Goal: Find specific page/section: Find specific page/section

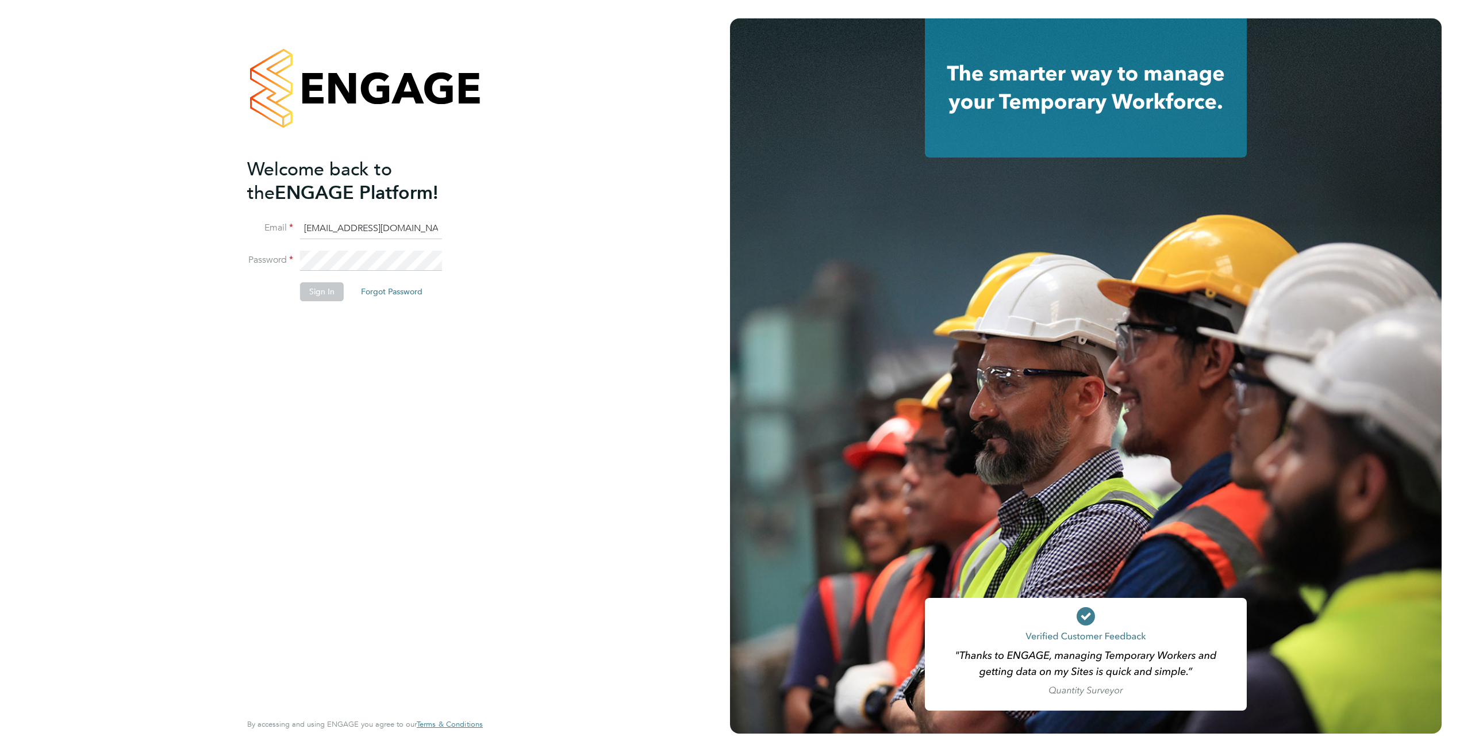
click at [324, 300] on li "Sign In Forgot Password" at bounding box center [359, 297] width 224 height 30
click at [323, 294] on button "Sign In" at bounding box center [322, 291] width 44 height 18
drag, startPoint x: 1295, startPoint y: 8, endPoint x: 1306, endPoint y: 1, distance: 12.9
click at [1295, 8] on div at bounding box center [1095, 376] width 730 height 752
type input "supportuser4@engagetech.com"
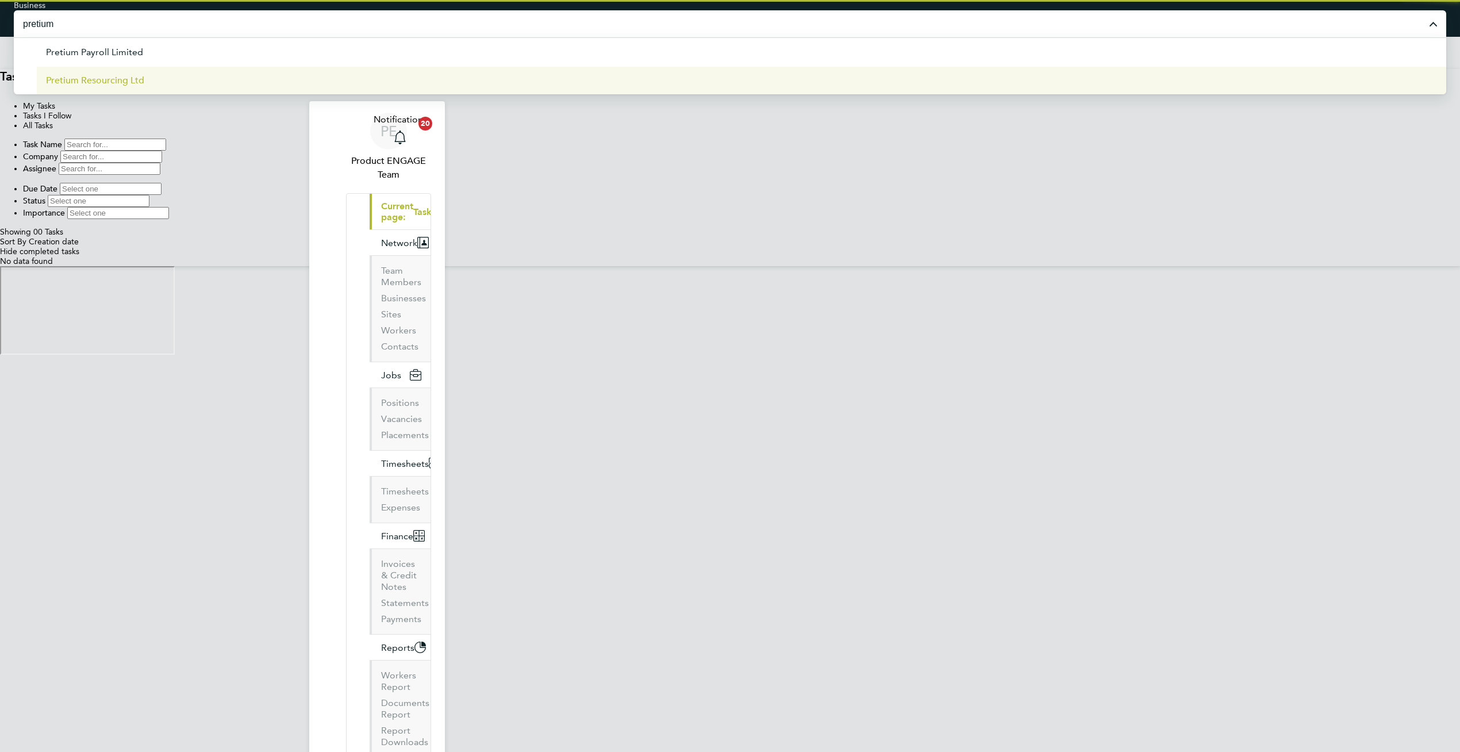
click at [758, 72] on li "Pretium Resourcing Ltd" at bounding box center [742, 80] width 1410 height 28
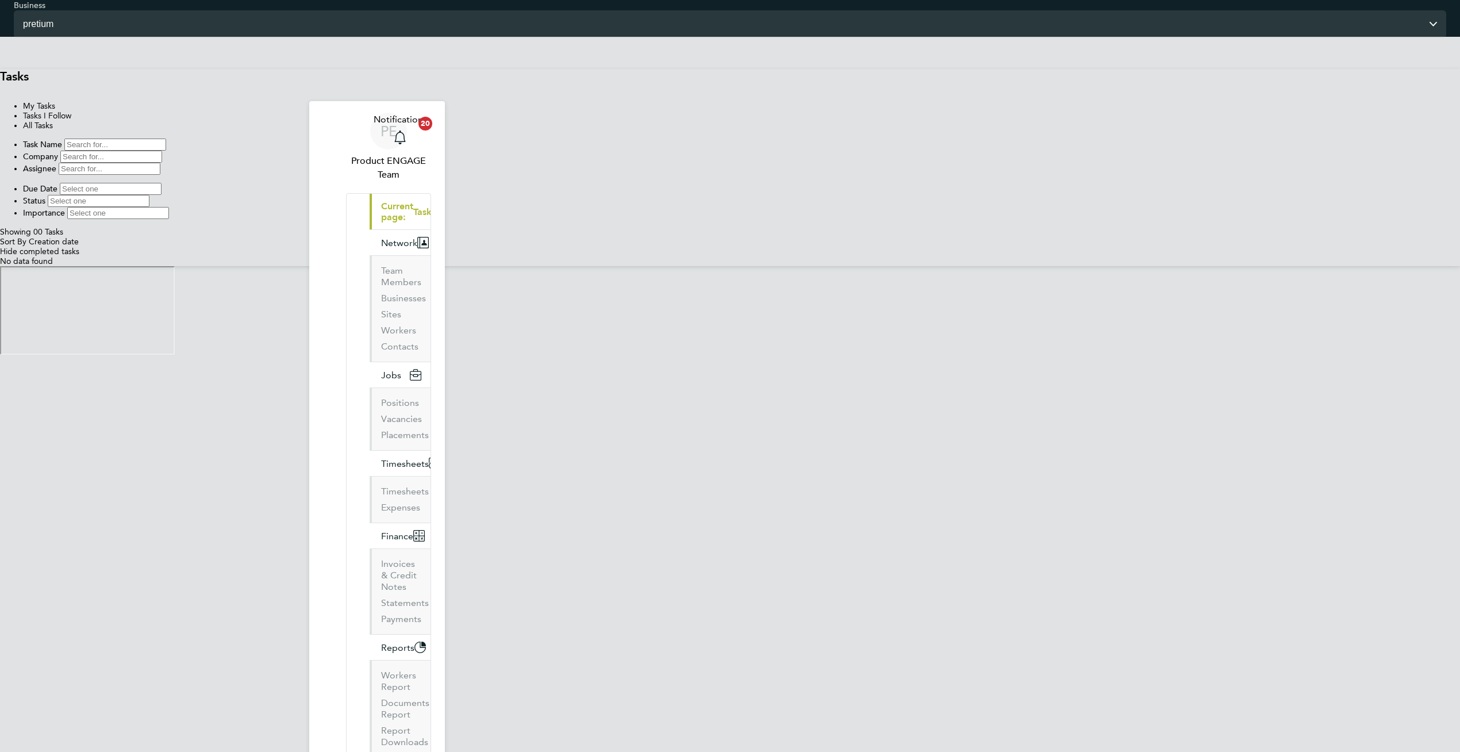
type input "Pretium Resourcing Ltd"
click at [381, 582] on span "Finance" at bounding box center [397, 587] width 32 height 11
click at [381, 610] on link "Invoices & Credit Notes" at bounding box center [399, 627] width 36 height 34
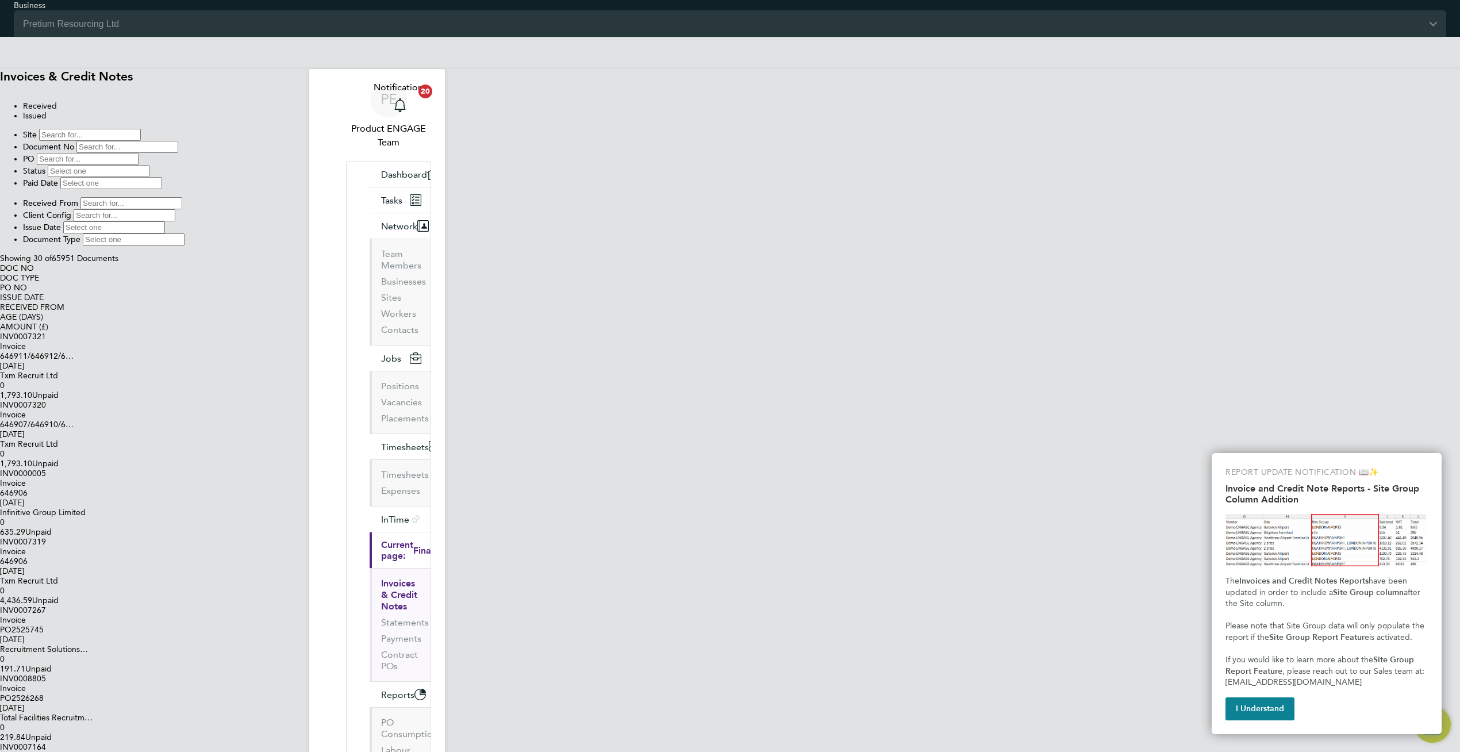
click at [165, 221] on input at bounding box center [114, 227] width 102 height 12
type input "[DATE]"
click at [755, 13] on input "Pretium Resourcing Ltd" at bounding box center [730, 23] width 1433 height 27
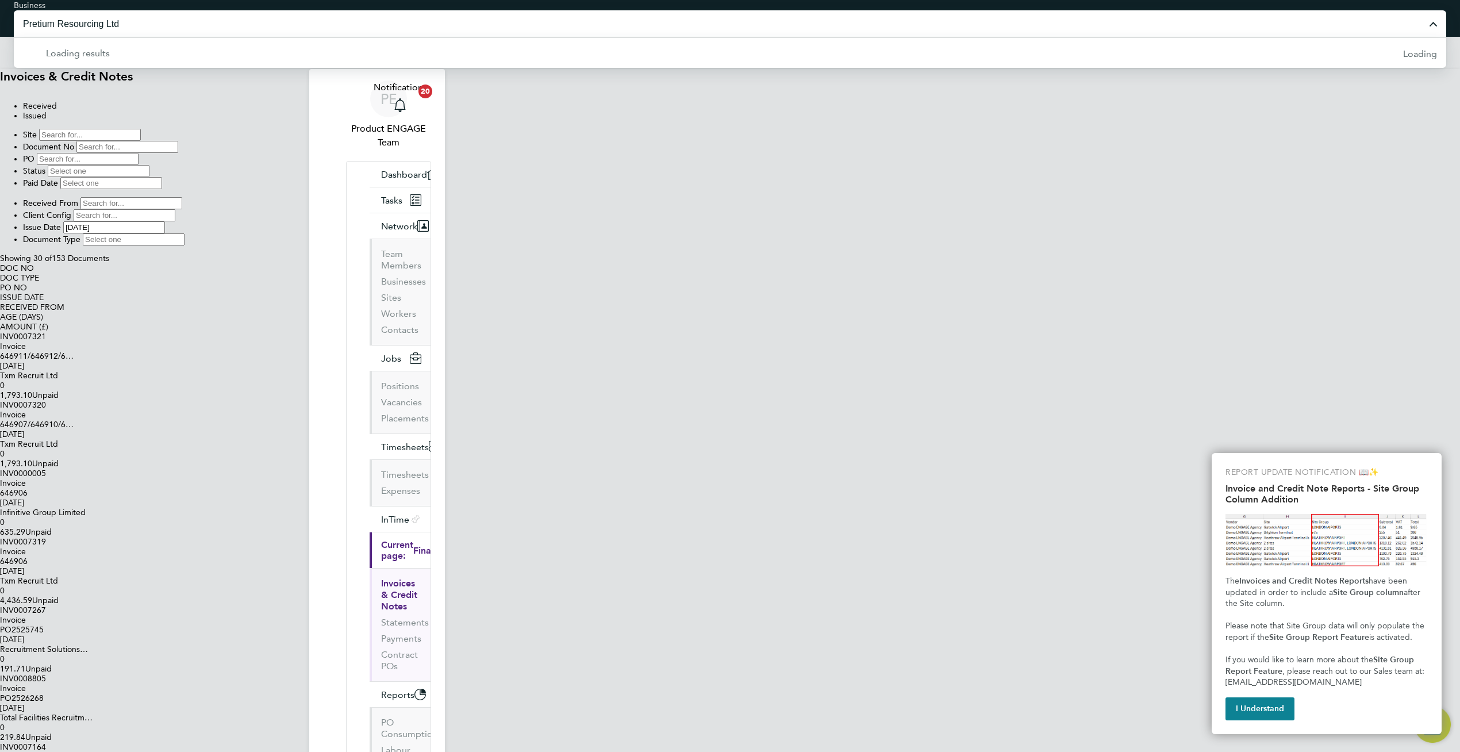
click at [751, 16] on input "Pretium Resourcing Ltd" at bounding box center [730, 23] width 1433 height 27
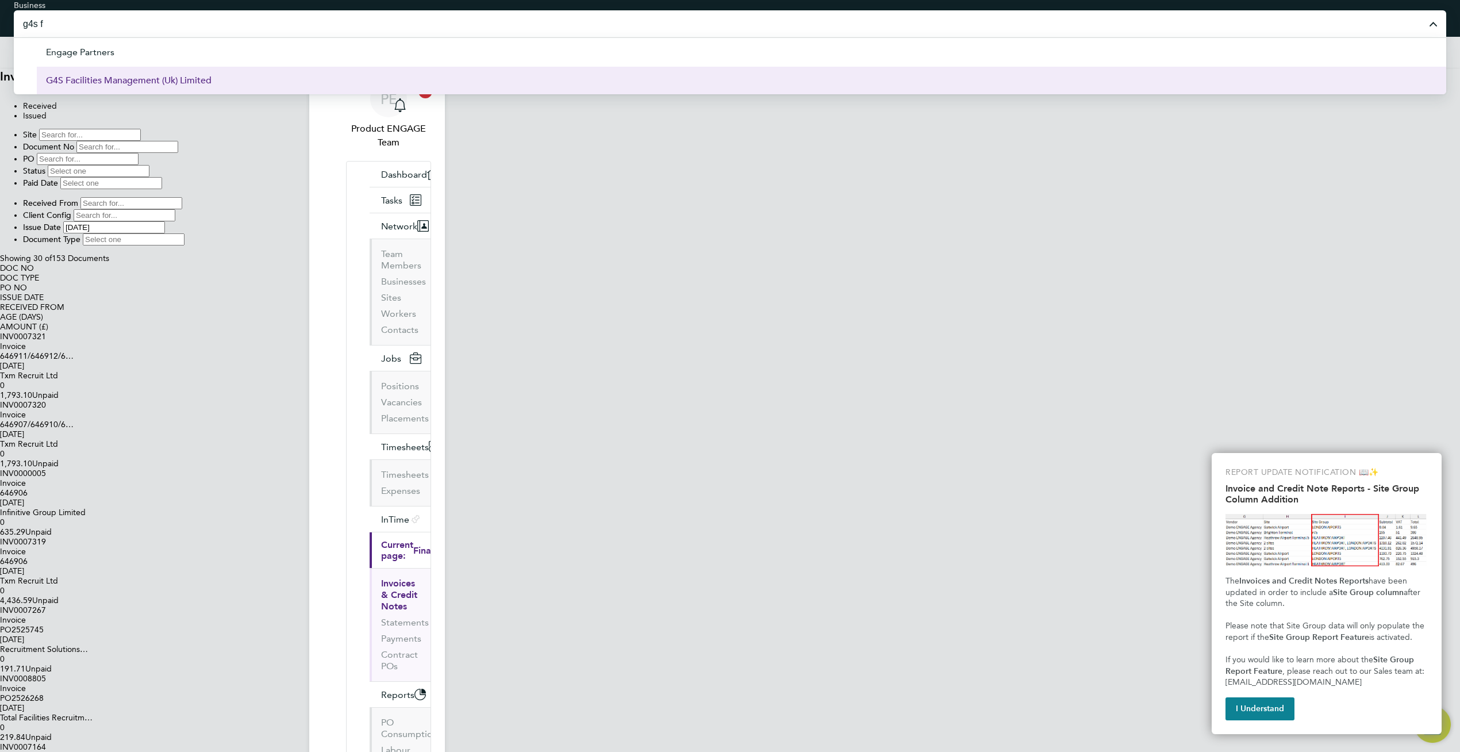
click at [212, 79] on span "G4S Facilities Management (Uk) Limited" at bounding box center [129, 81] width 166 height 14
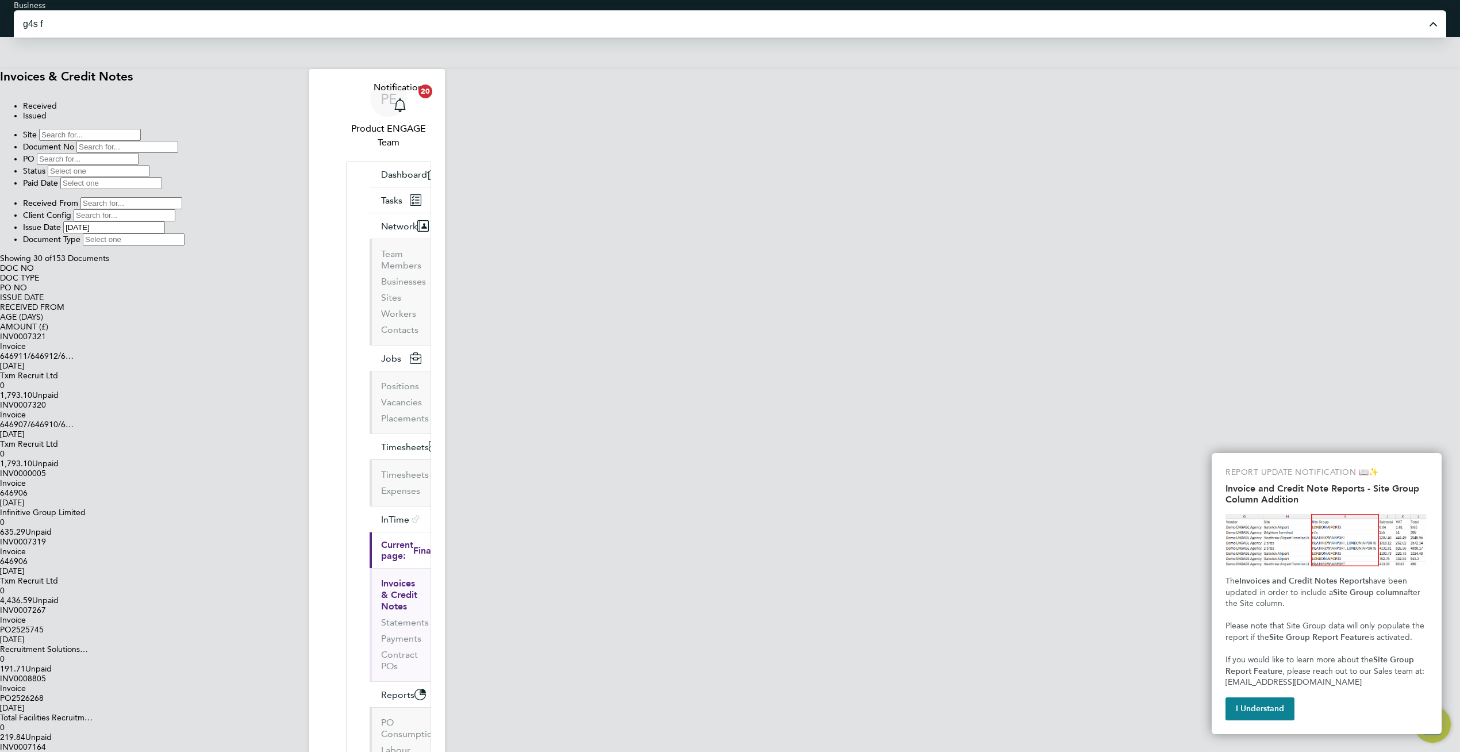
type input "G4S Facilities Management (Uk) Limited"
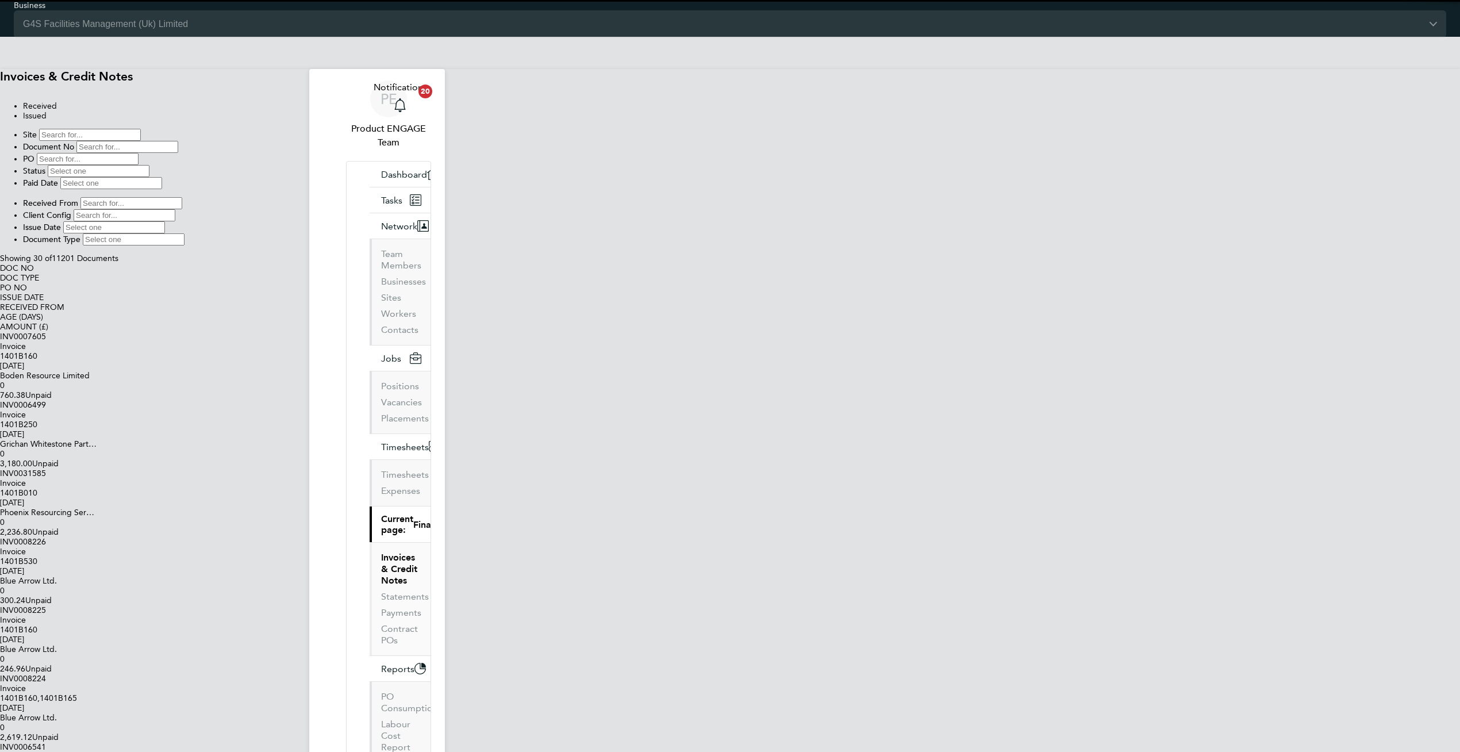
click at [165, 221] on input at bounding box center [114, 227] width 102 height 12
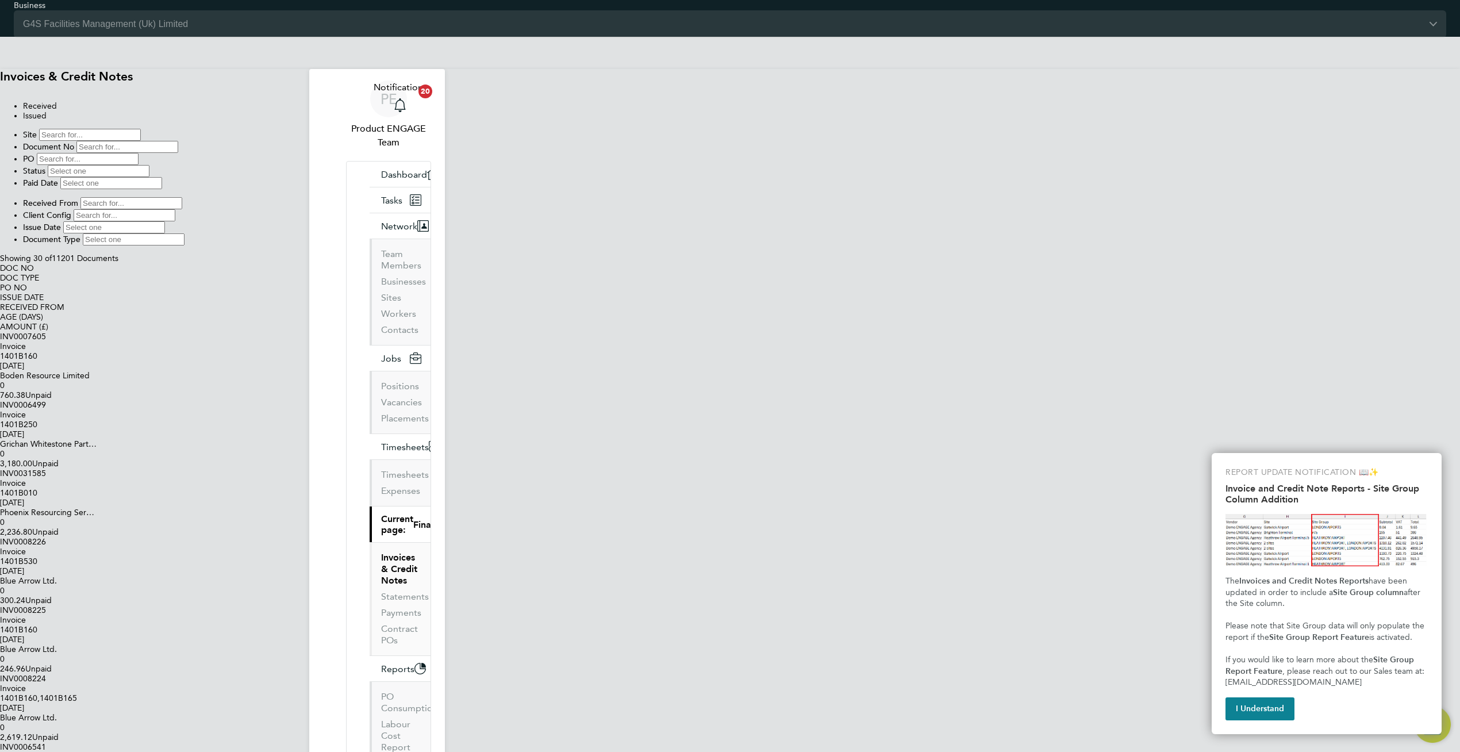
scroll to position [22, 78]
type input "[DATE]"
click at [691, 10] on input "G4S Facilities Management (Uk) Limited" at bounding box center [730, 23] width 1433 height 27
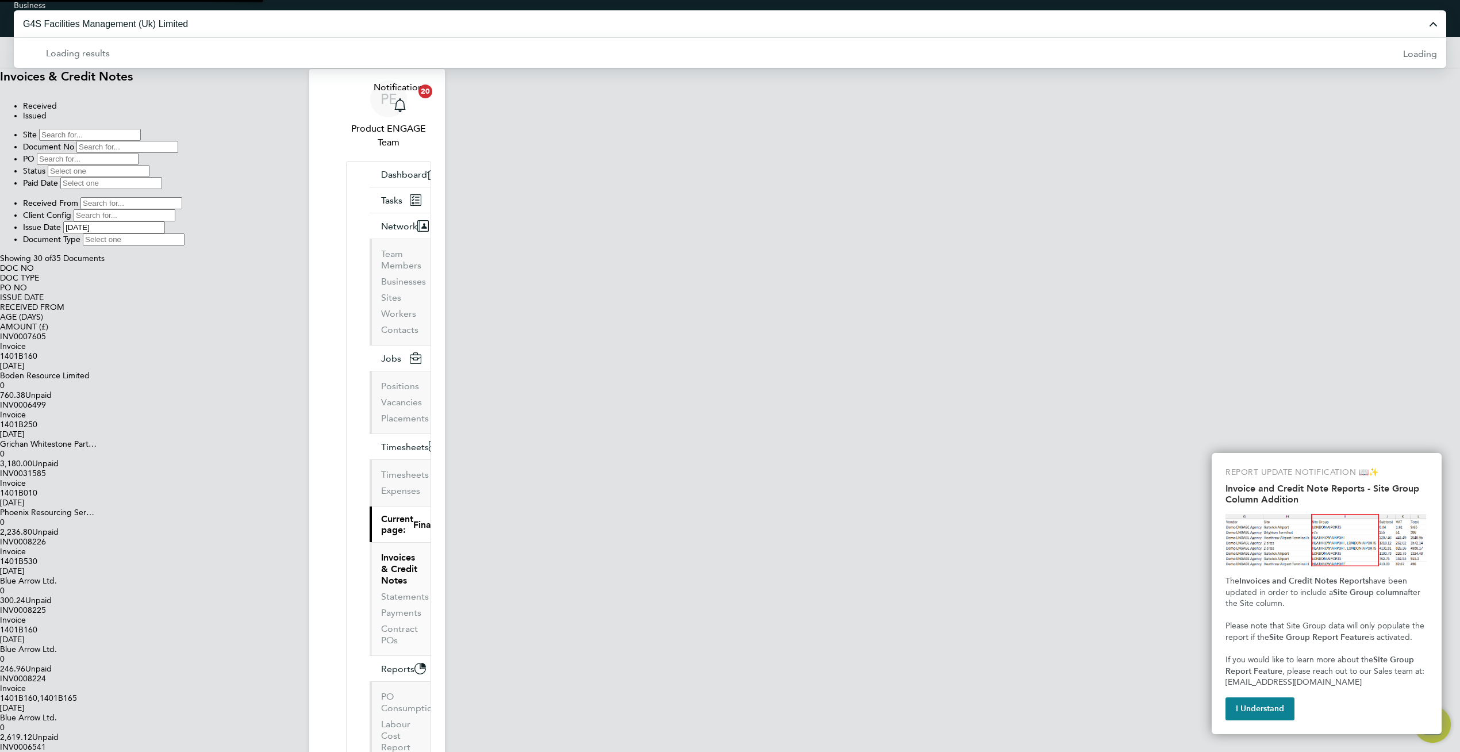
click at [696, 16] on input "G4S Facilities Management (Uk) Limited" at bounding box center [730, 23] width 1433 height 27
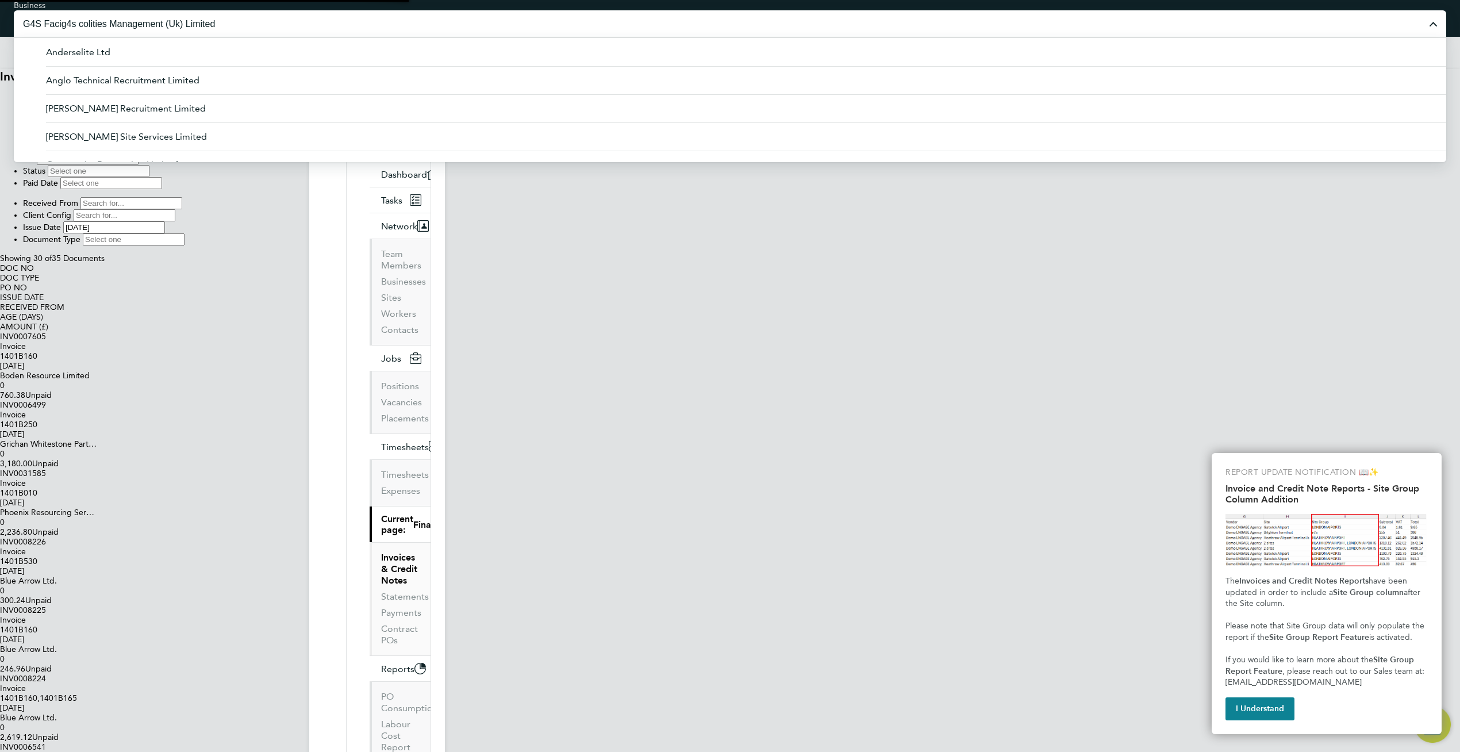
click at [696, 16] on input "G4S Facig4s colities Management (Uk) Limited" at bounding box center [730, 23] width 1433 height 27
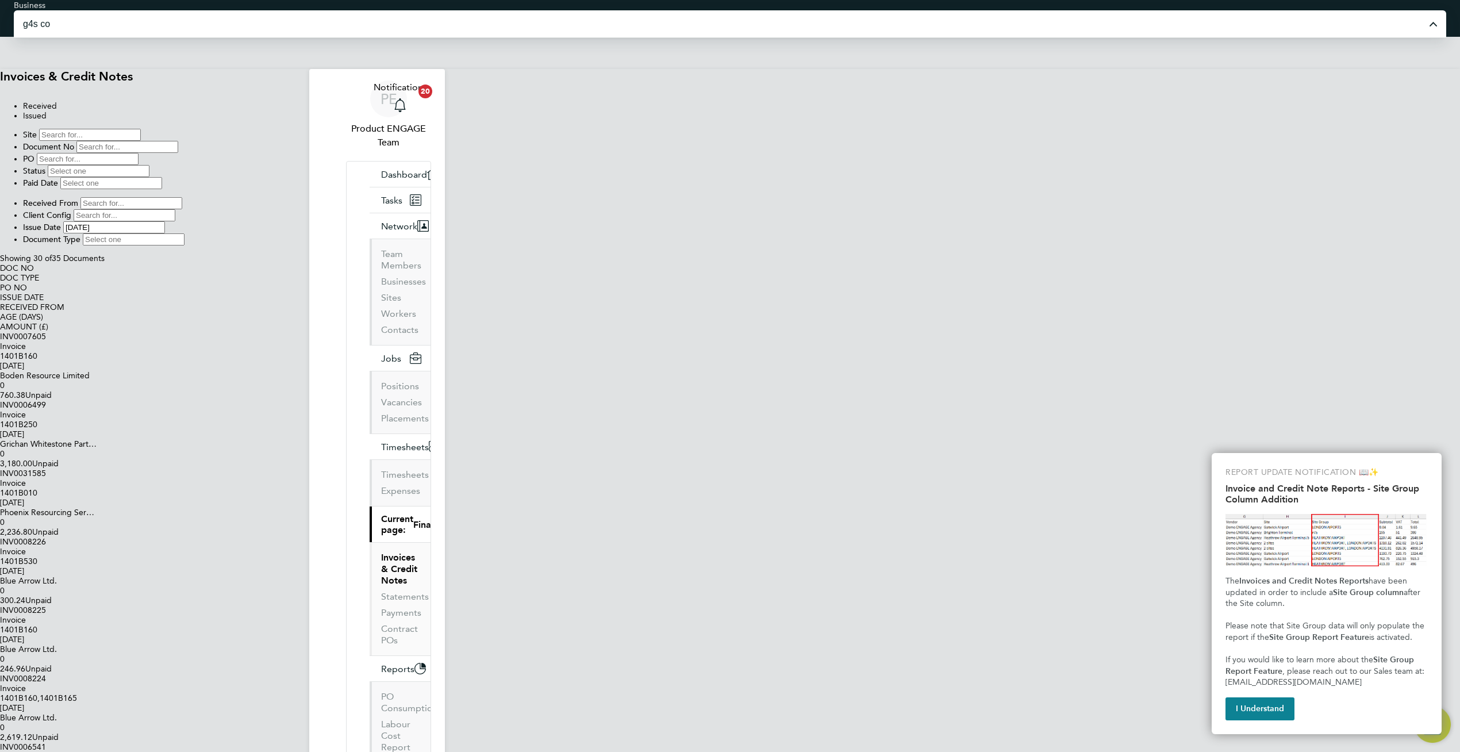
type input "G4S Corporate Services Limited"
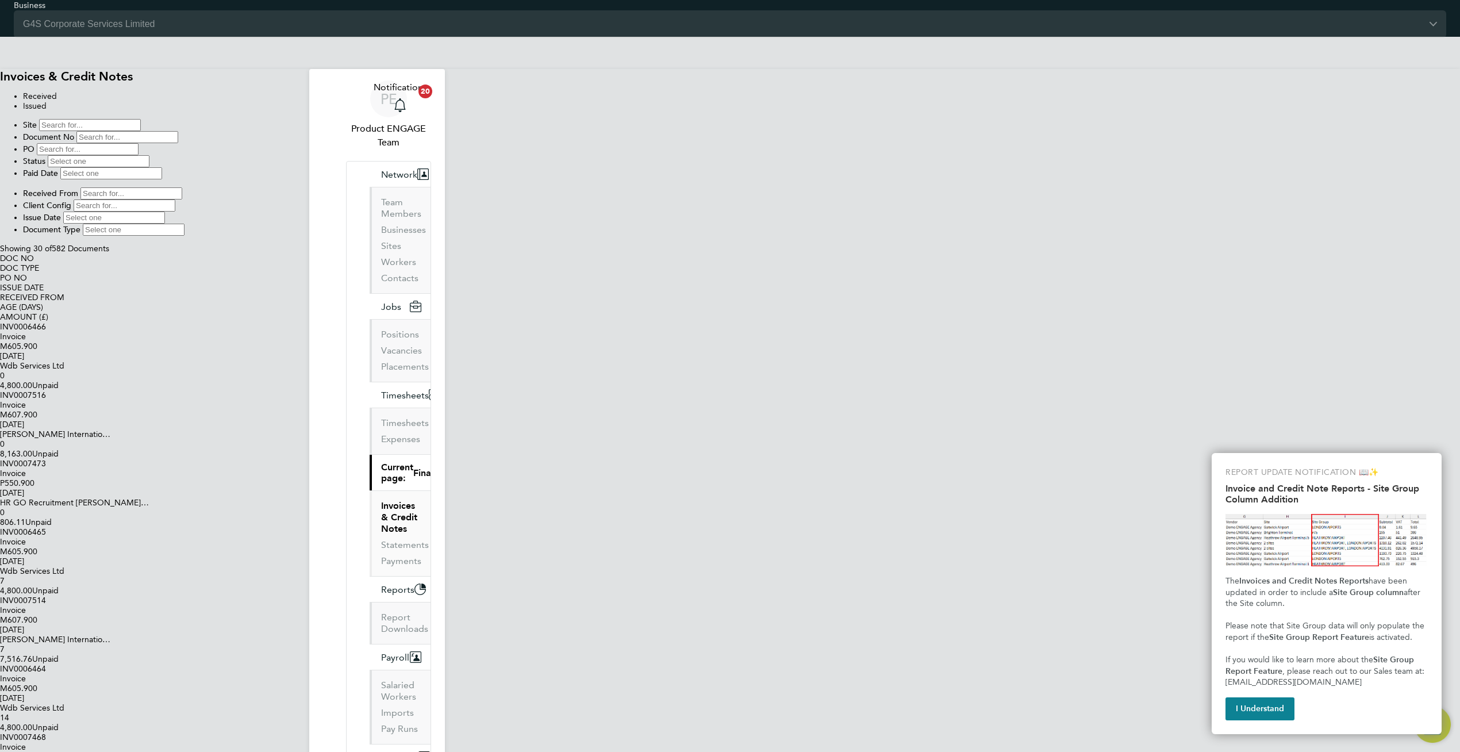
click at [165, 215] on input at bounding box center [114, 218] width 102 height 12
type input "[DATE]"
click at [708, 16] on input "G4S Corporate Services Limited" at bounding box center [730, 23] width 1433 height 27
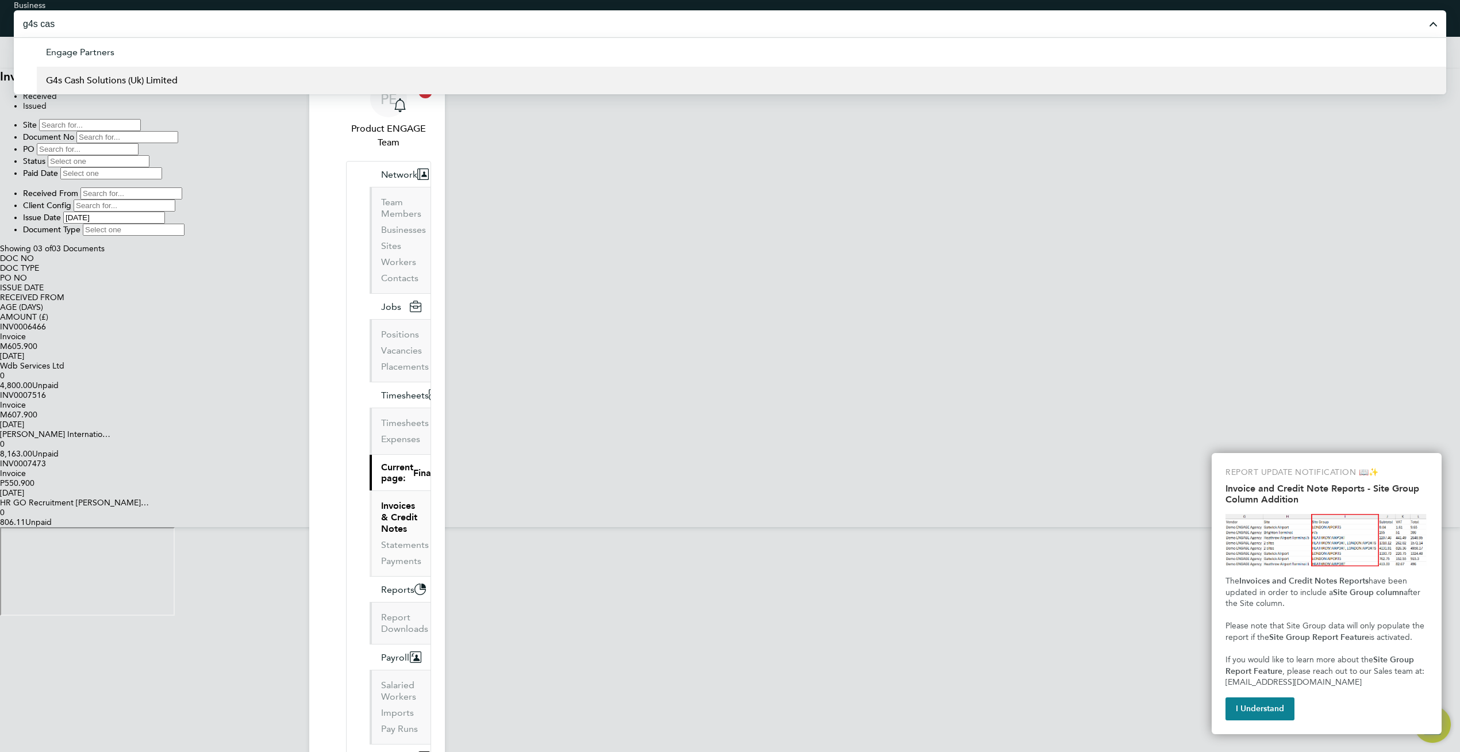
click at [178, 76] on span "G4s Cash Solutions (Uk) Limited" at bounding box center [112, 81] width 132 height 14
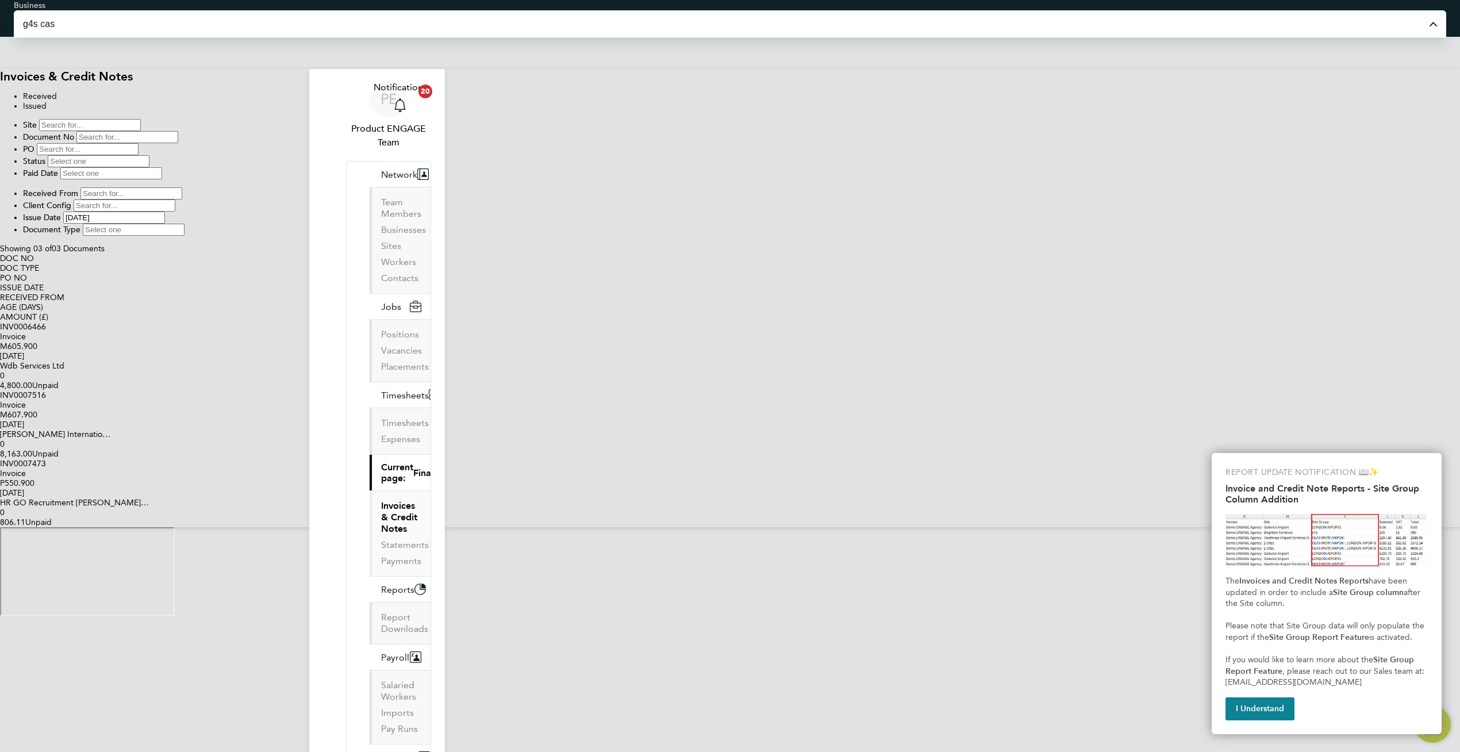
type input "G4s Cash Solutions (Uk) Limited"
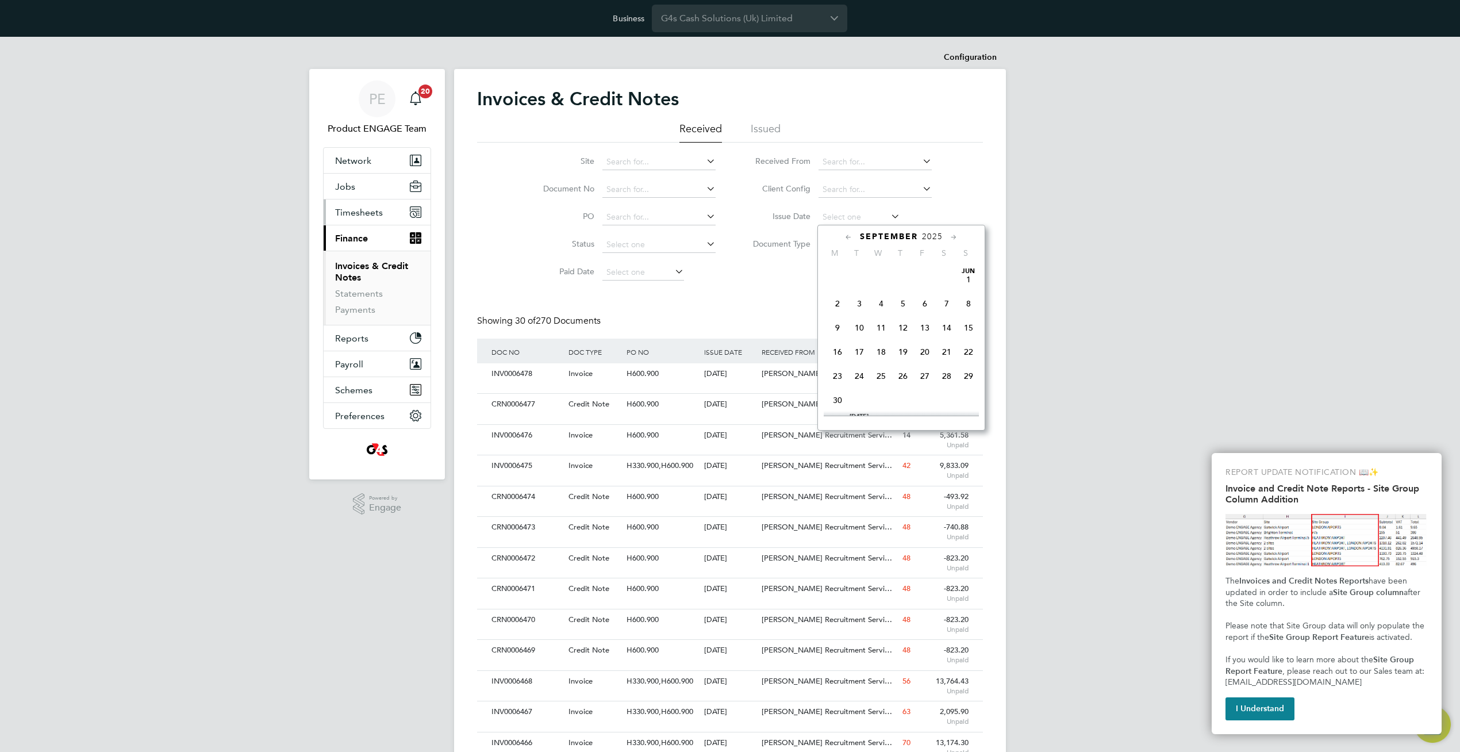
click at [360, 208] on span "Timesheets" at bounding box center [359, 212] width 48 height 11
click at [843, 221] on input at bounding box center [860, 217] width 82 height 16
click at [710, 14] on input "G4s Cash Solutions (Uk) Limited" at bounding box center [749, 18] width 195 height 27
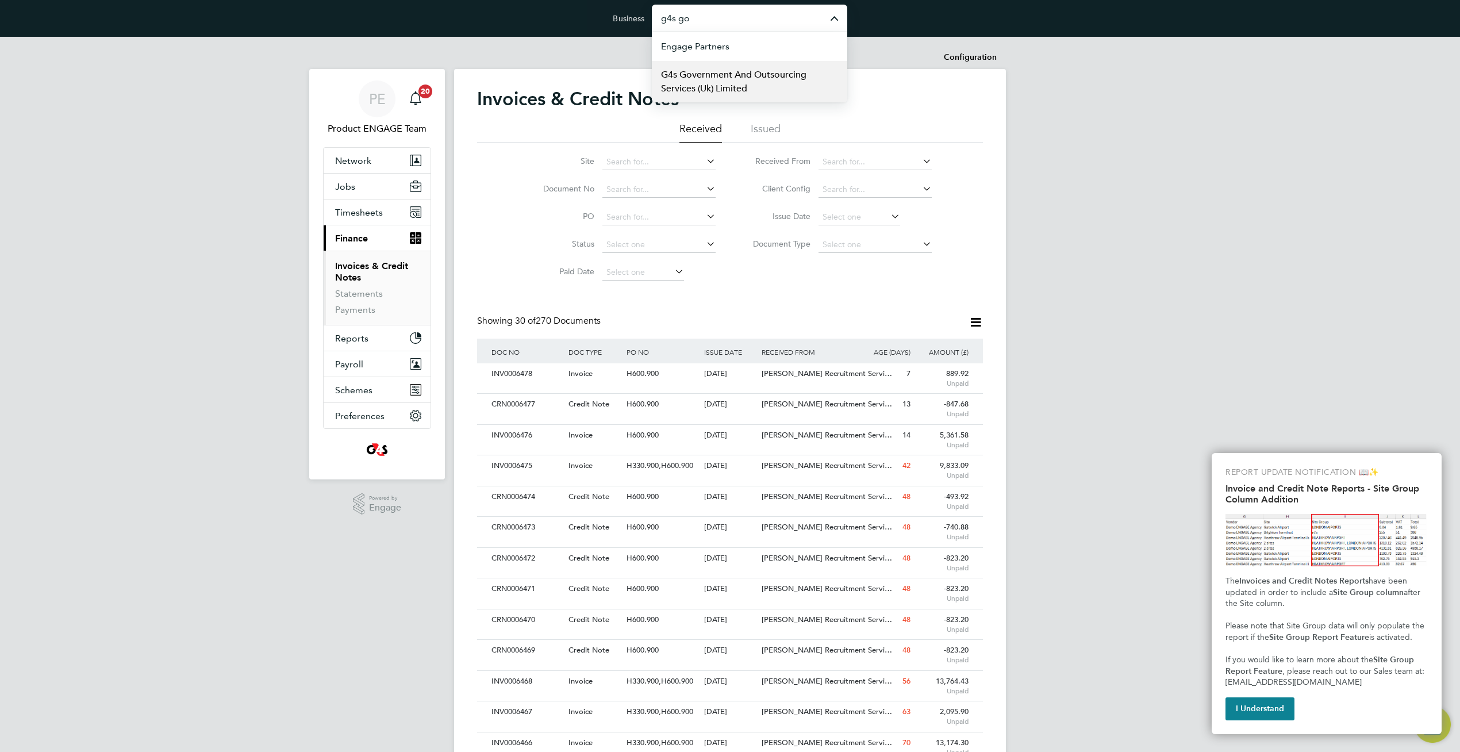
click at [706, 93] on span "G4s Government And Outsourcing Services (Uk) Limited" at bounding box center [749, 82] width 177 height 28
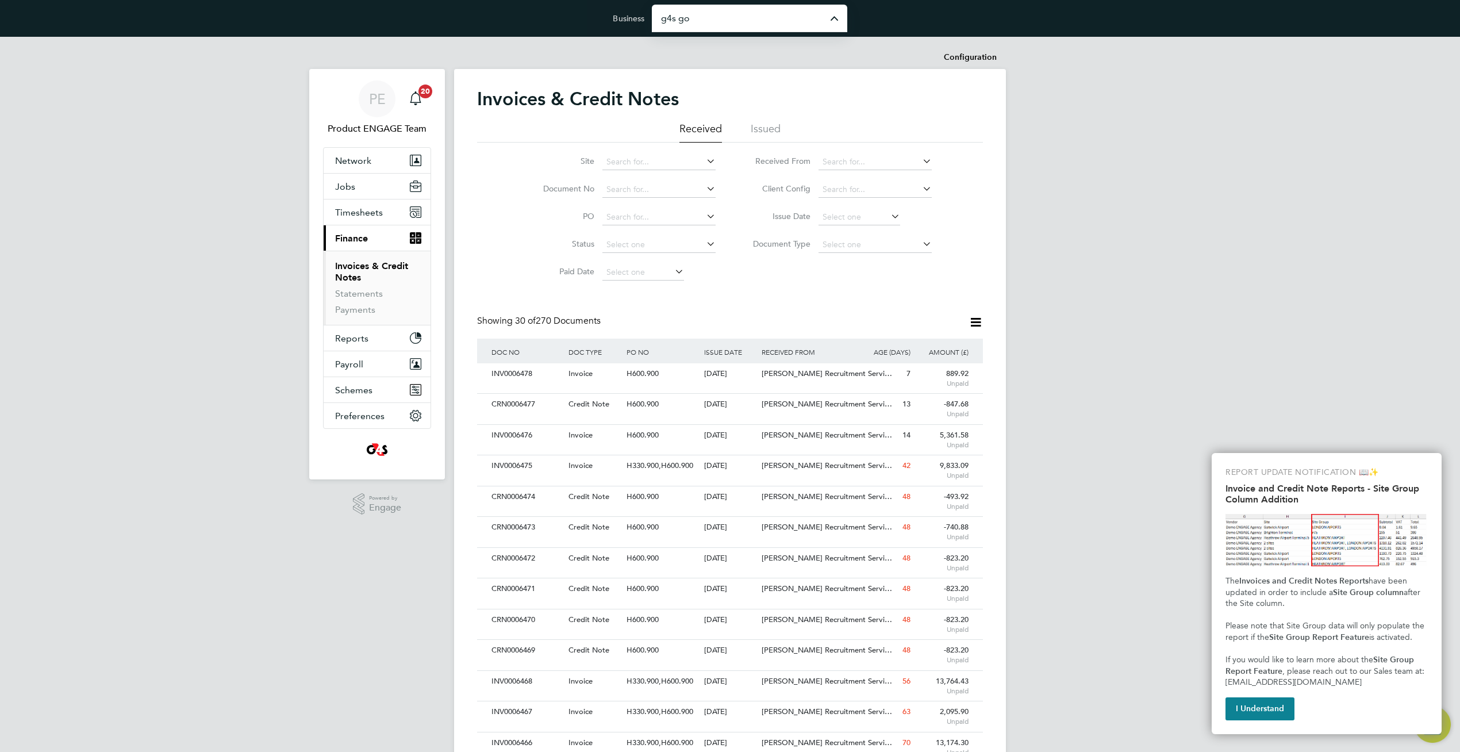
type input "G4s Government And Outsourcing Services (Uk) Limited"
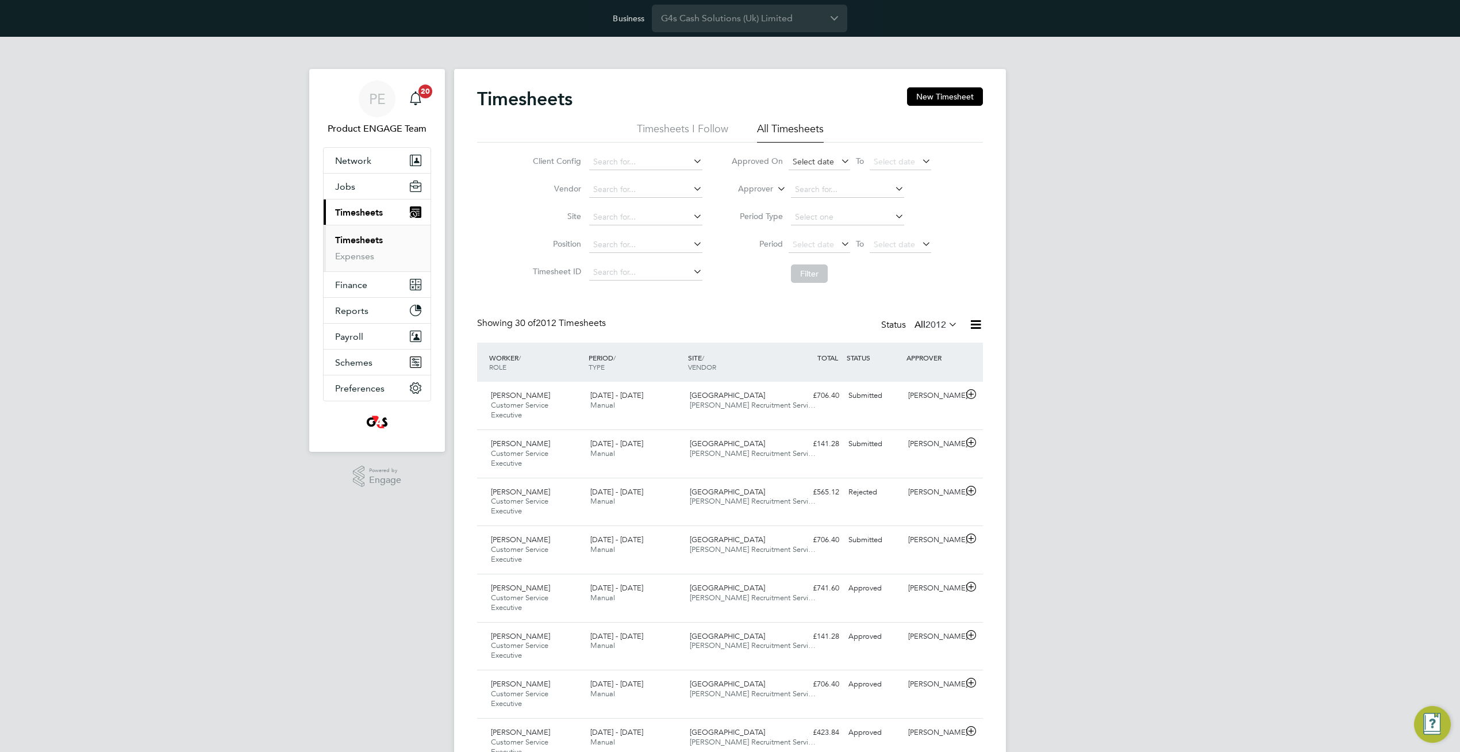
click at [818, 163] on span "Select date" at bounding box center [813, 161] width 41 height 10
click at [833, 243] on span "16" at bounding box center [829, 238] width 22 height 22
click at [920, 163] on icon at bounding box center [920, 161] width 0 height 16
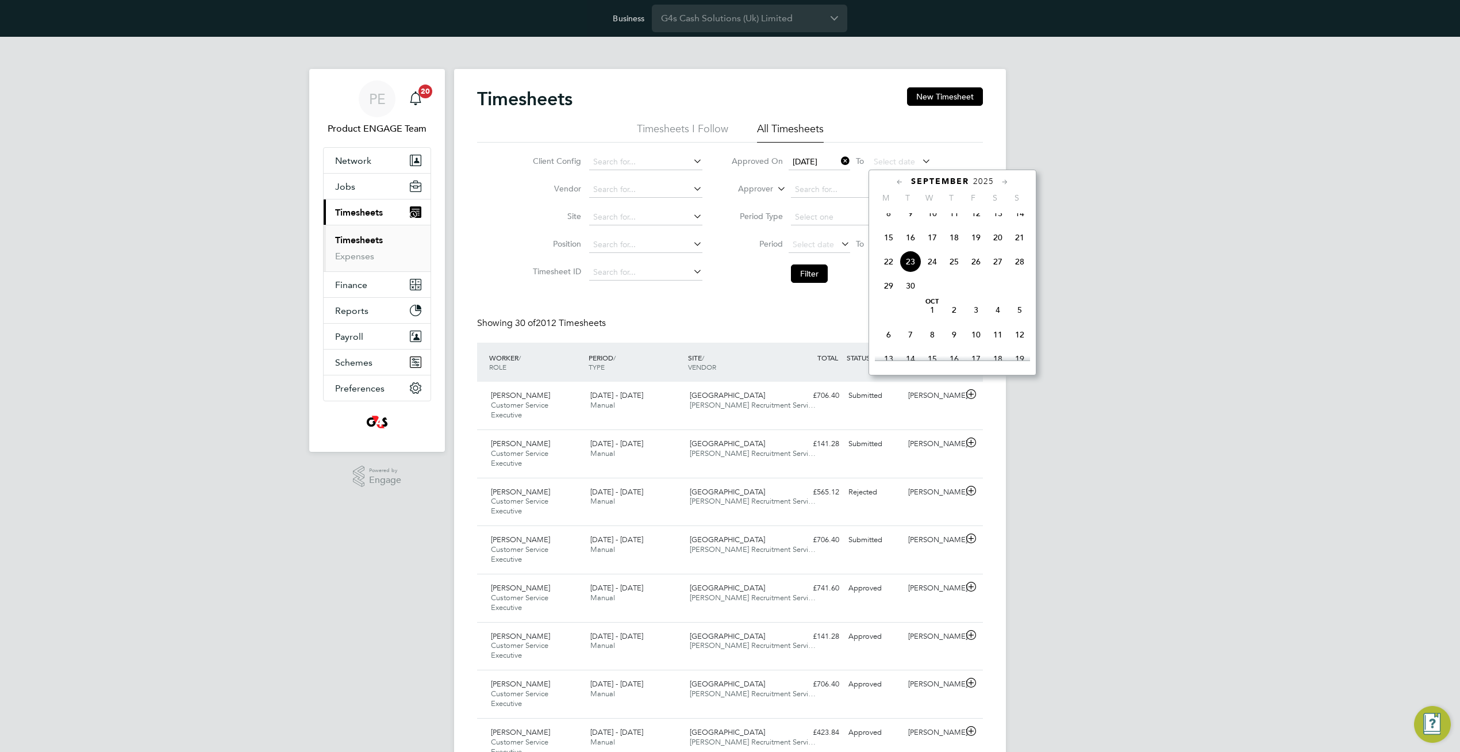
click at [911, 269] on span "23" at bounding box center [911, 262] width 22 height 22
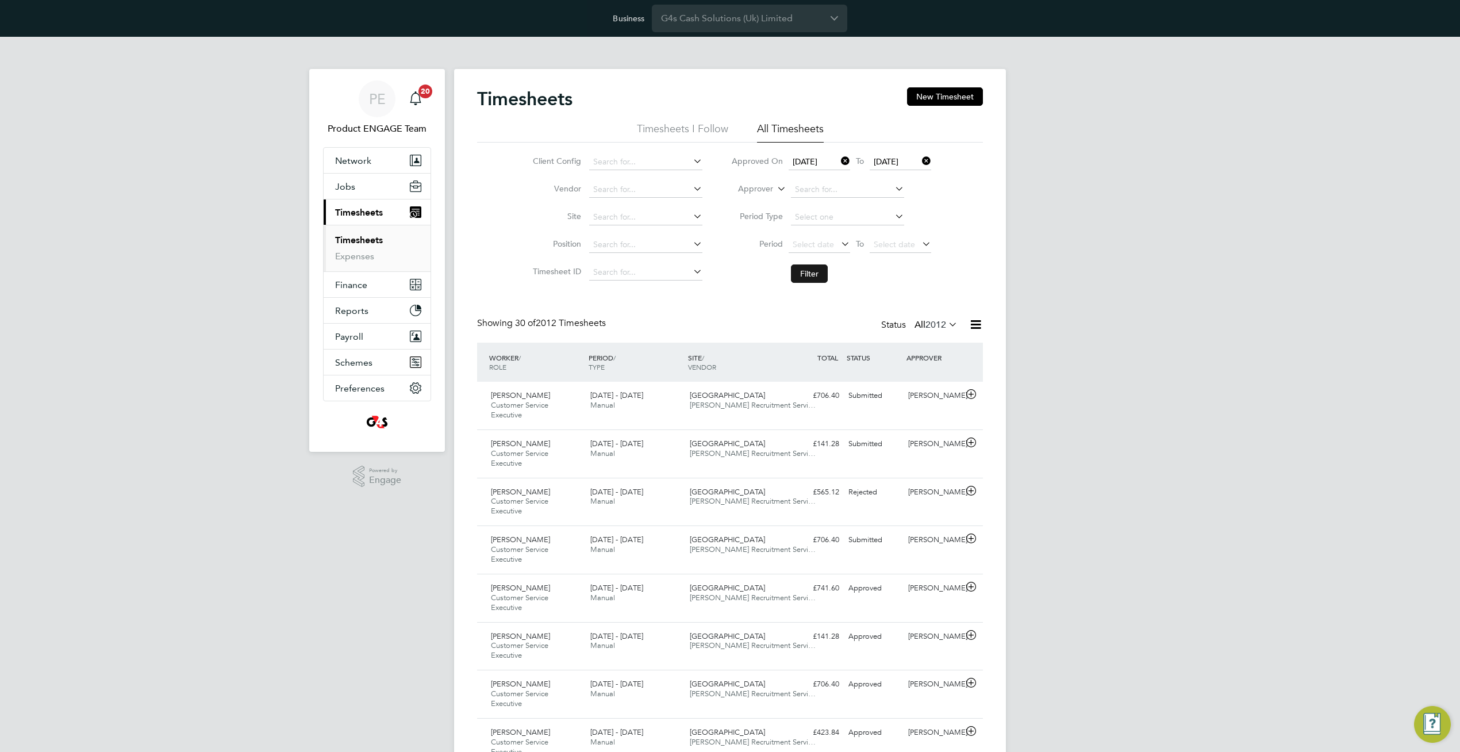
click at [808, 275] on button "Filter" at bounding box center [809, 273] width 37 height 18
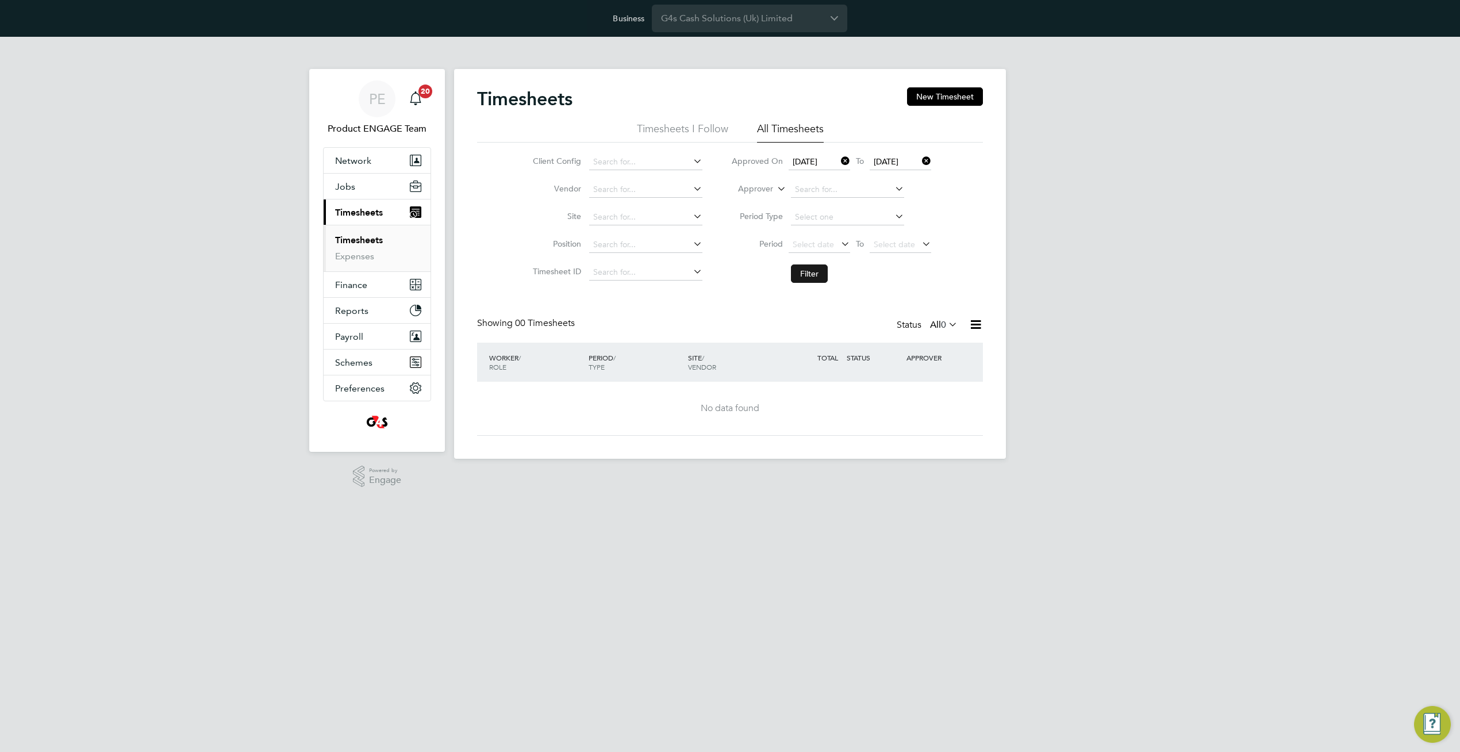
click at [808, 275] on button "Filter" at bounding box center [809, 273] width 37 height 18
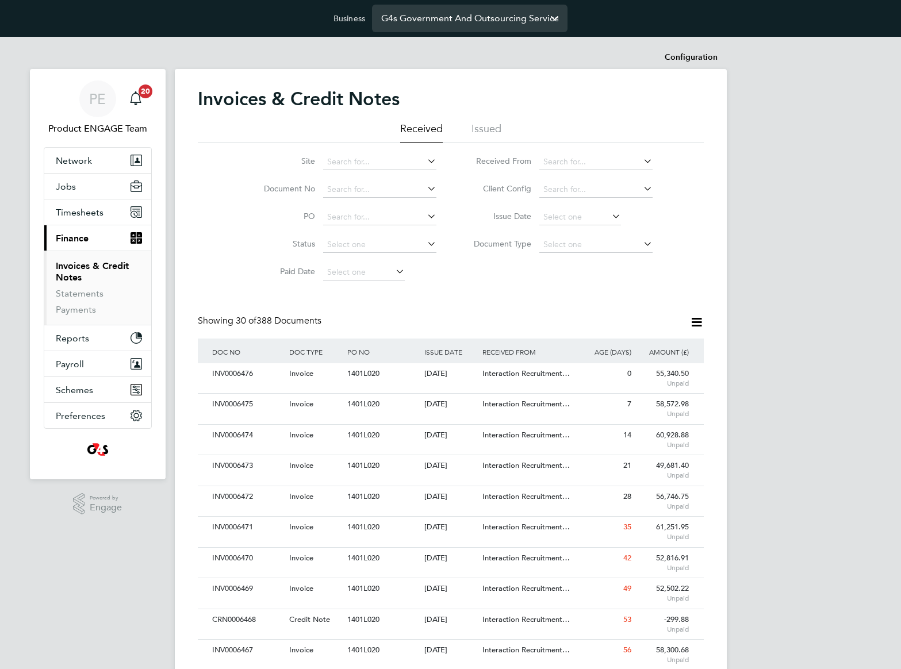
click at [561, 21] on input "G4s Government And Outsourcing Services (Uk) Limited" at bounding box center [469, 18] width 195 height 27
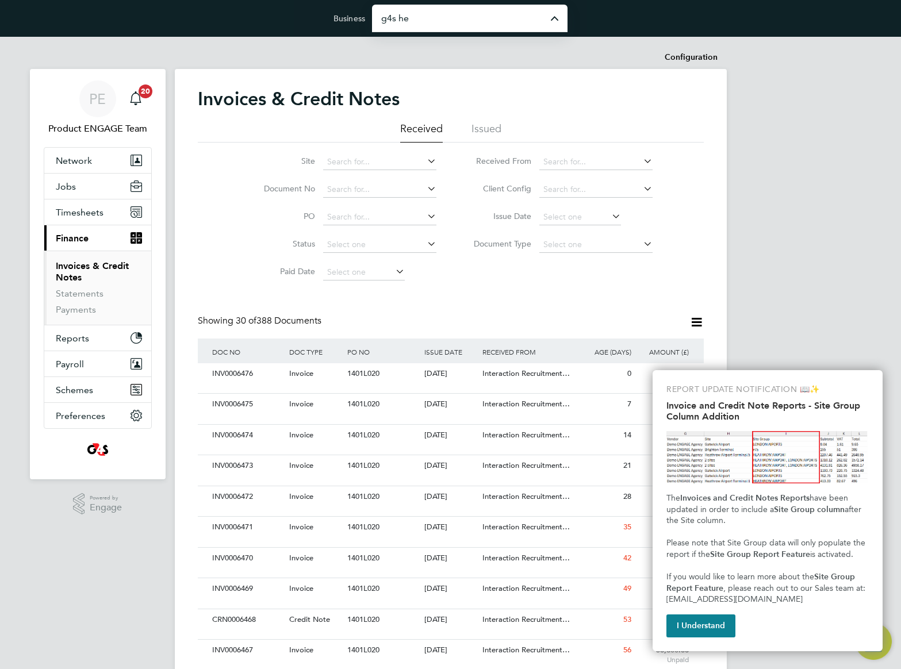
type input "G4s Health Services (Uk) Limited"
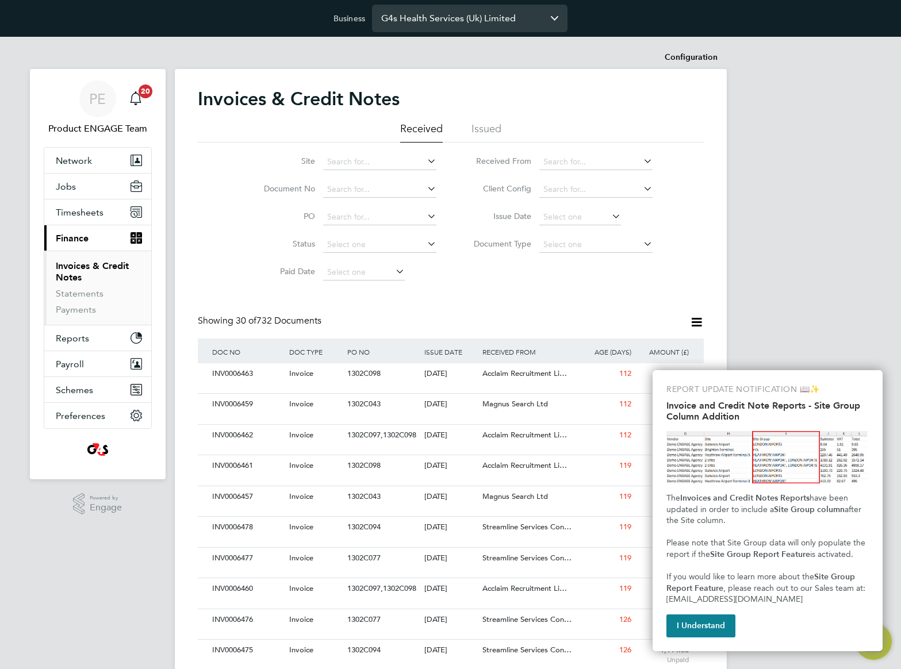
click at [469, 17] on input "G4s Health Services (Uk) Limited" at bounding box center [469, 18] width 195 height 27
type input "G4s Secure Solutions (Uk) Limited"
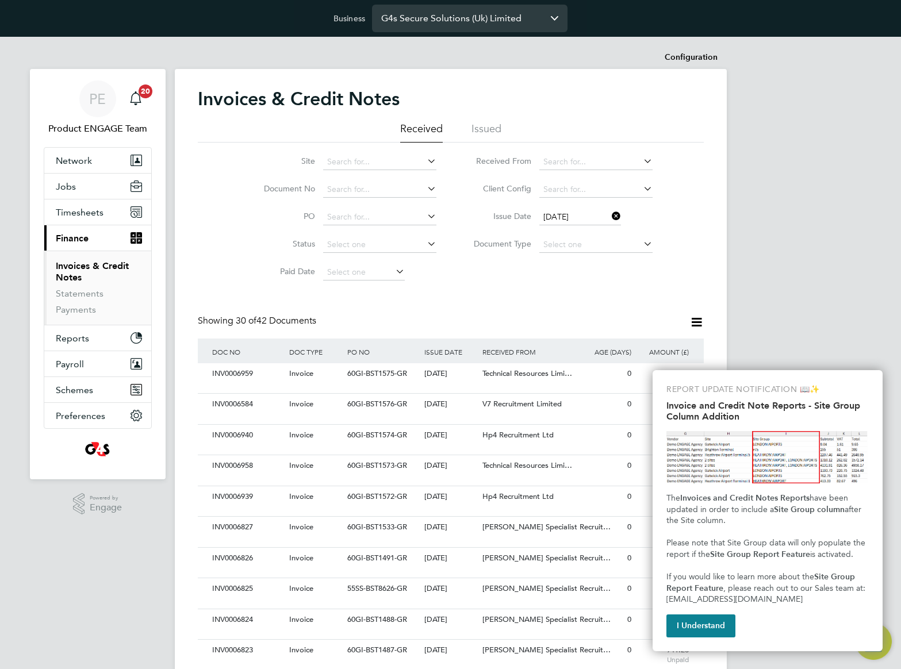
click at [429, 22] on input "G4s Secure Solutions (Uk) Limited" at bounding box center [469, 18] width 195 height 27
type input "G4s Regional Management (Uk & I) Limited"
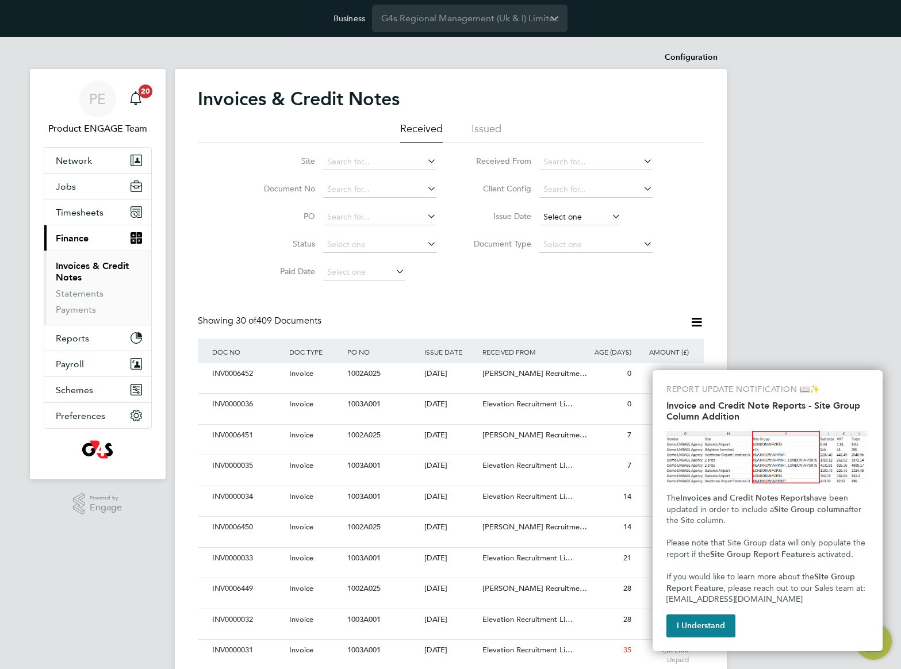
click at [570, 212] on input at bounding box center [580, 217] width 82 height 16
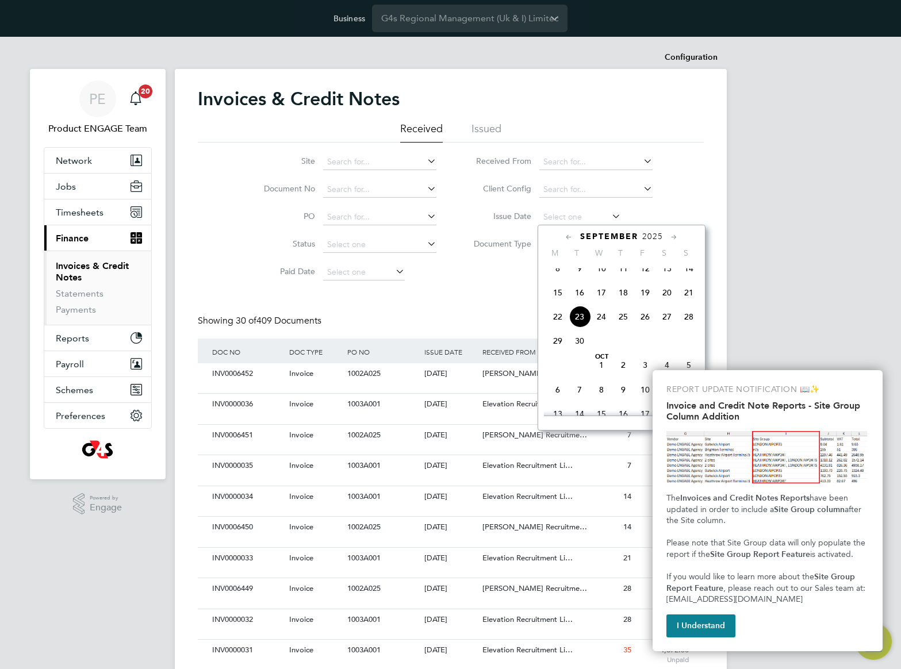
click at [578, 327] on span "23" at bounding box center [580, 317] width 22 height 22
type input "23 Sep 2025"
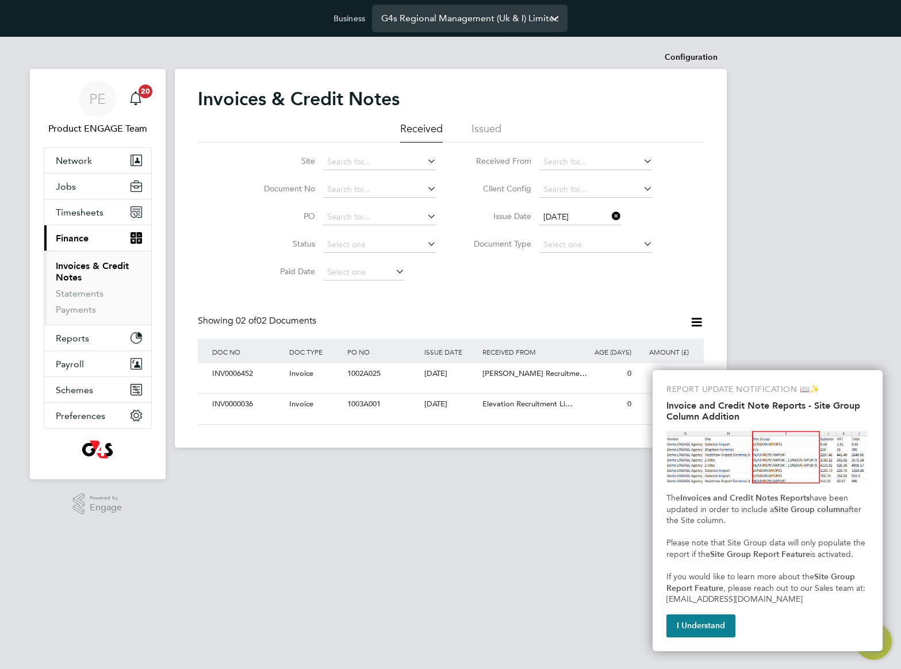
click at [506, 17] on input "G4s Regional Management (Uk & I) Limited" at bounding box center [469, 18] width 195 height 27
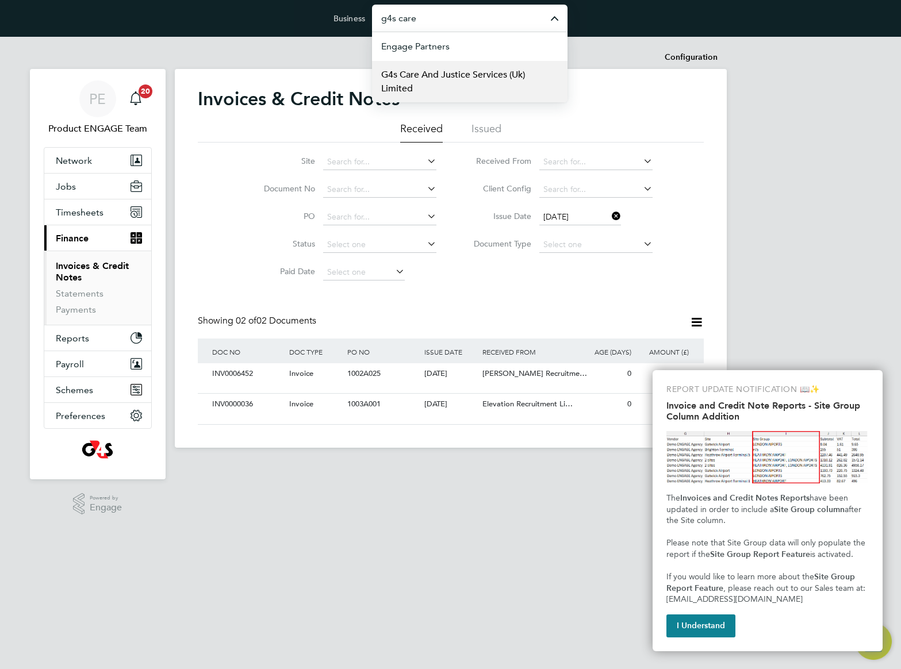
click at [497, 77] on span "G4s Care And Justice Services (Uk) Limited" at bounding box center [469, 82] width 177 height 28
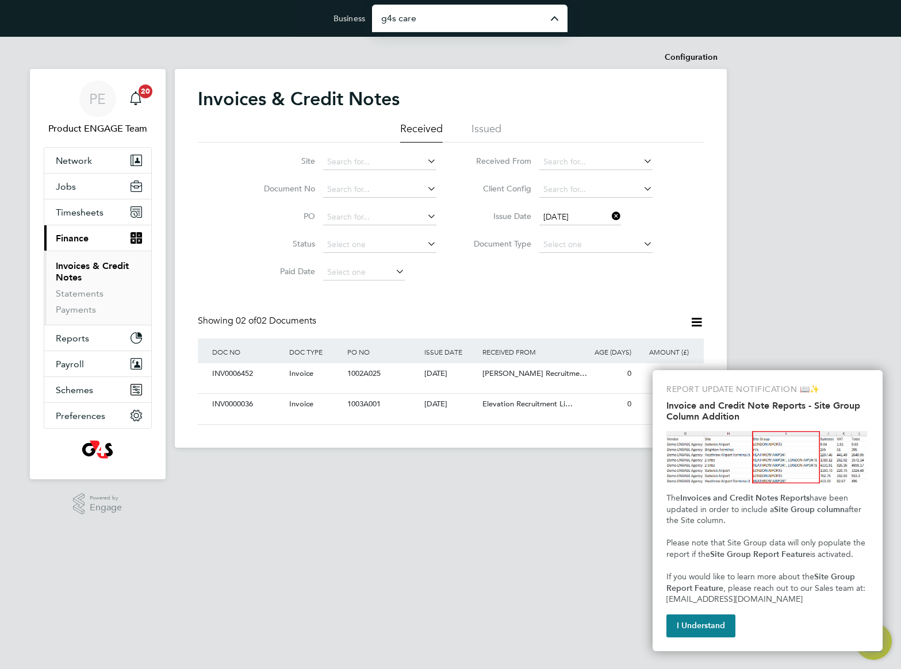
type input "G4s Care And Justice Services (Uk) Limited"
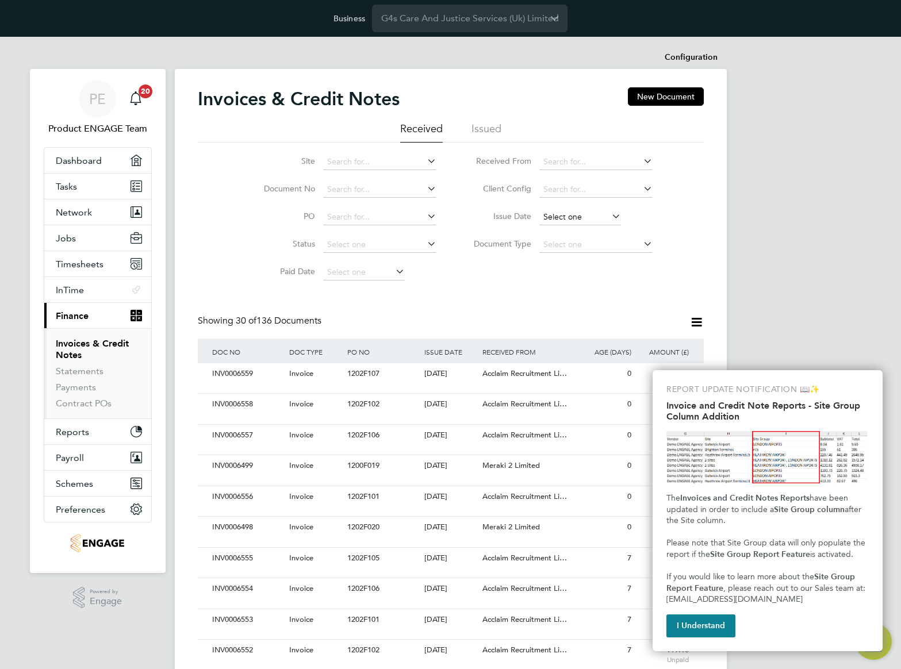
click at [563, 218] on input at bounding box center [580, 217] width 82 height 16
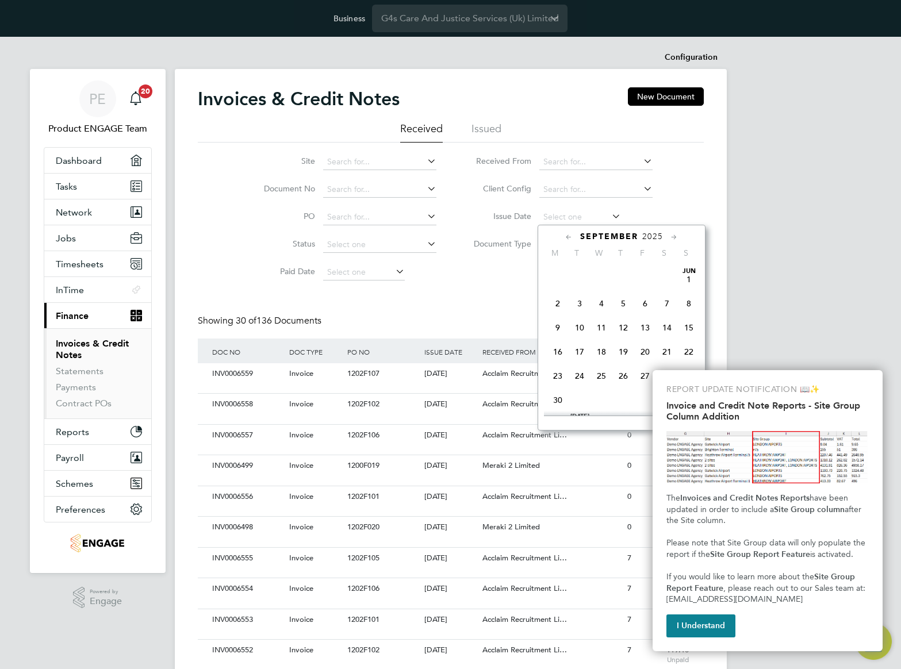
scroll to position [423, 0]
click at [583, 327] on span "23" at bounding box center [580, 317] width 22 height 22
type input "[DATE]"
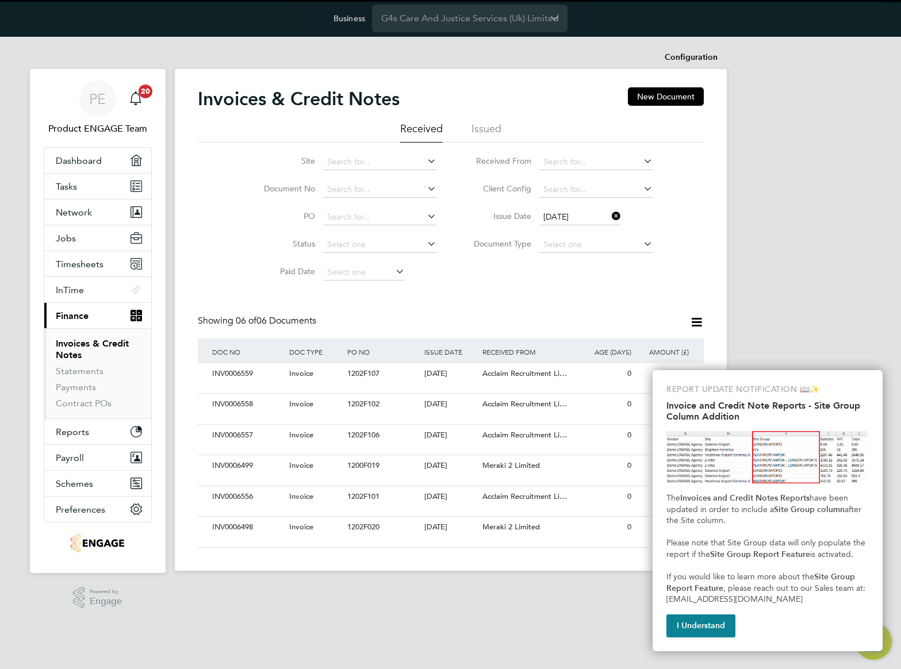
scroll to position [22, 78]
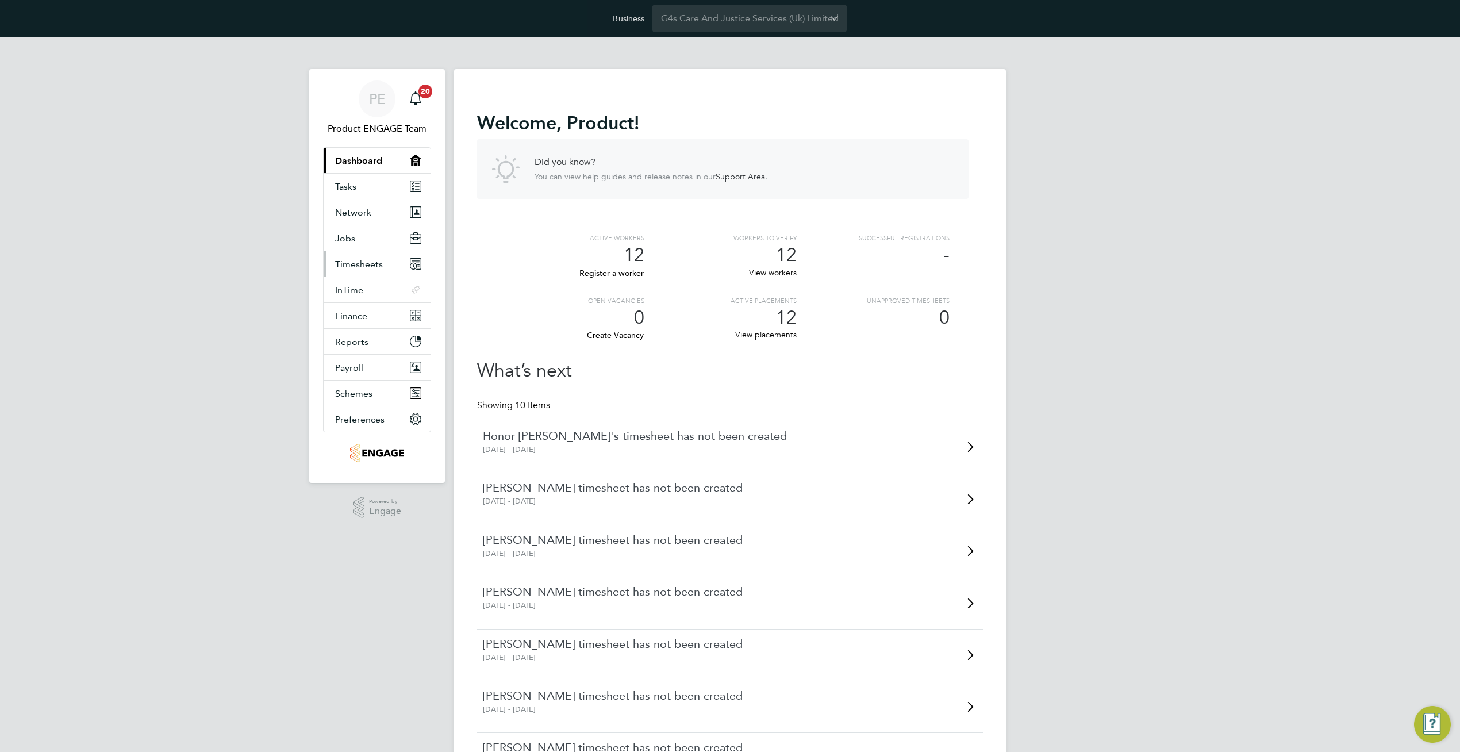
click at [357, 274] on button "Timesheets" at bounding box center [377, 263] width 107 height 25
click at [355, 235] on button "Jobs" at bounding box center [377, 237] width 107 height 25
